Goal: Task Accomplishment & Management: Manage account settings

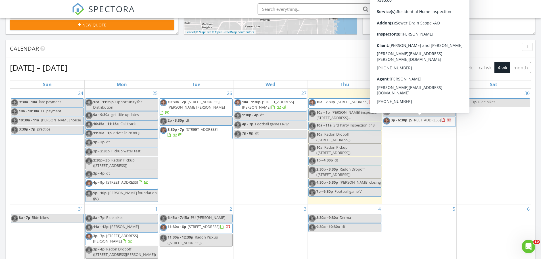
click at [425, 118] on span "1106 Meadowlark Dr, WATERFORD 48327" at bounding box center [425, 119] width 32 height 5
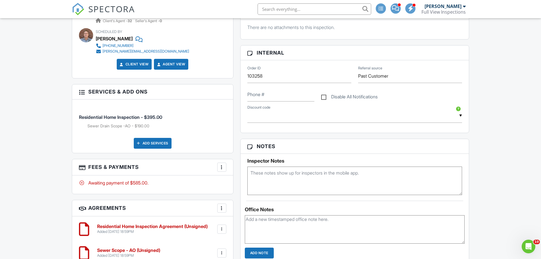
click at [221, 164] on div at bounding box center [222, 167] width 6 height 6
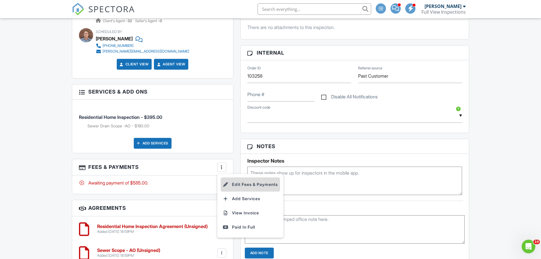
click at [238, 180] on li "Edit Fees & Payments" at bounding box center [249, 184] width 59 height 14
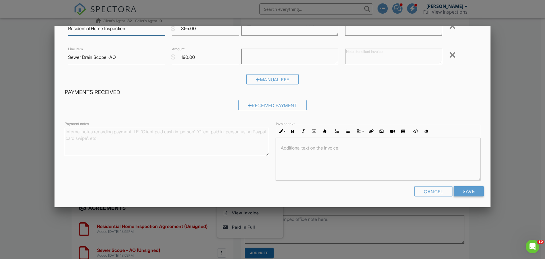
scroll to position [49, 0]
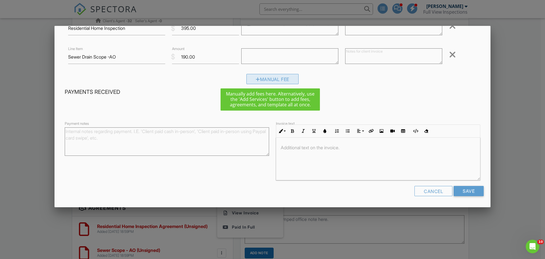
click at [264, 79] on div "Manual Fee" at bounding box center [272, 79] width 52 height 10
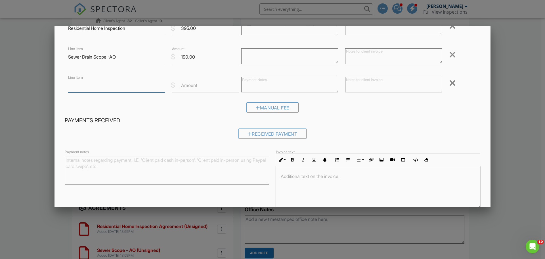
click at [104, 87] on input "Line Item" at bounding box center [116, 85] width 97 height 14
type input "D"
type input "Credit for water test"
type input "-125"
click at [362, 106] on div "Manual Fee" at bounding box center [272, 109] width 415 height 14
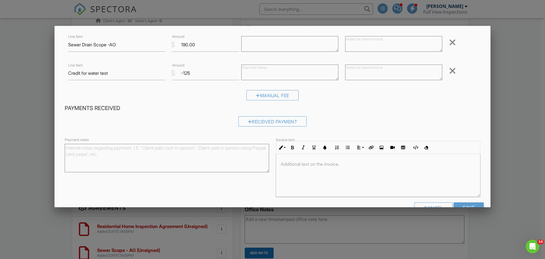
scroll to position [78, 0]
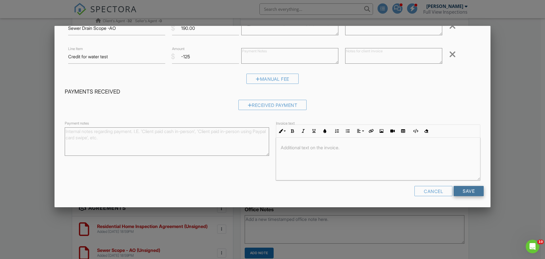
click at [467, 188] on input "Save" at bounding box center [468, 191] width 30 height 10
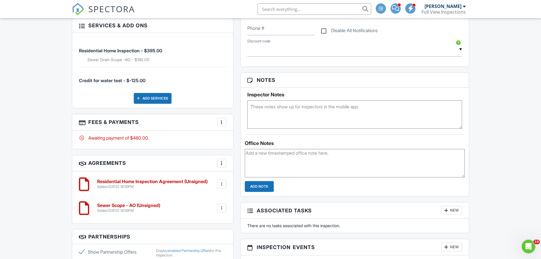
scroll to position [426, 0]
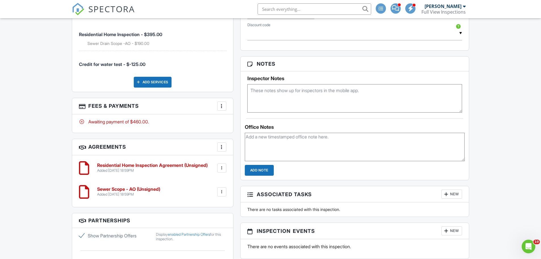
click at [222, 189] on div at bounding box center [222, 192] width 6 height 6
click at [205, 203] on li "Edit" at bounding box center [206, 207] width 32 height 14
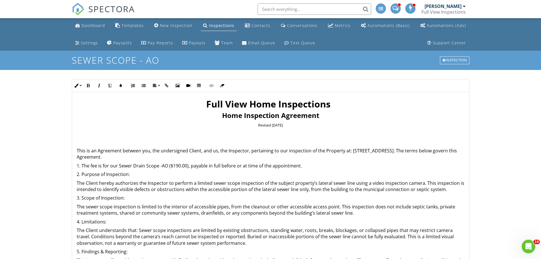
click at [173, 165] on p "1. The fee is for our Sewer Drain Scope -AO ($190.00), payable in full before o…" at bounding box center [271, 165] width 388 height 6
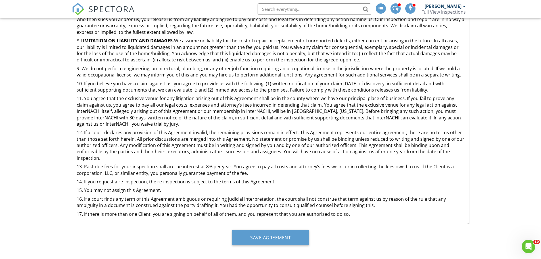
scroll to position [100, 0]
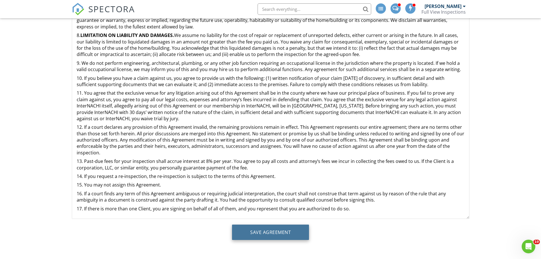
click at [262, 230] on input "Save Agreement" at bounding box center [270, 231] width 77 height 15
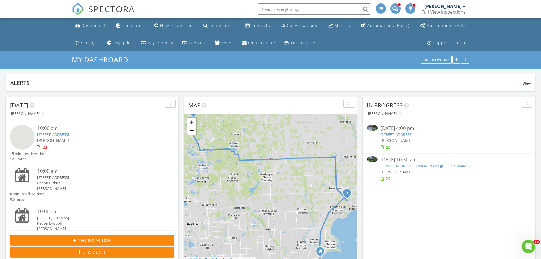
click at [94, 26] on div "Dashboard" at bounding box center [93, 25] width 24 height 5
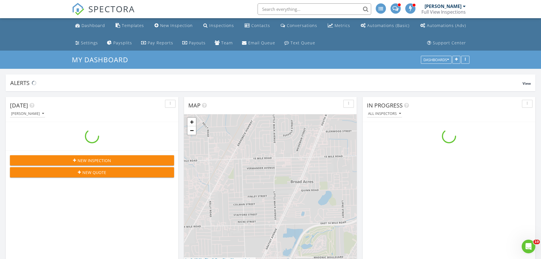
scroll to position [582, 549]
